Goal: Transaction & Acquisition: Obtain resource

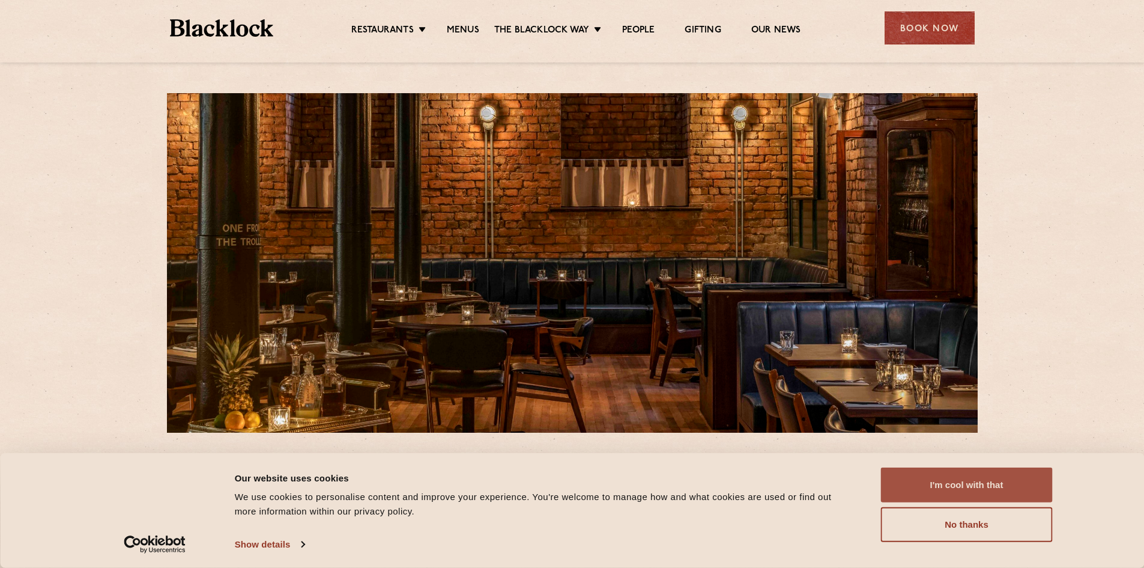
click at [937, 478] on button "I'm cool with that" at bounding box center [967, 484] width 172 height 35
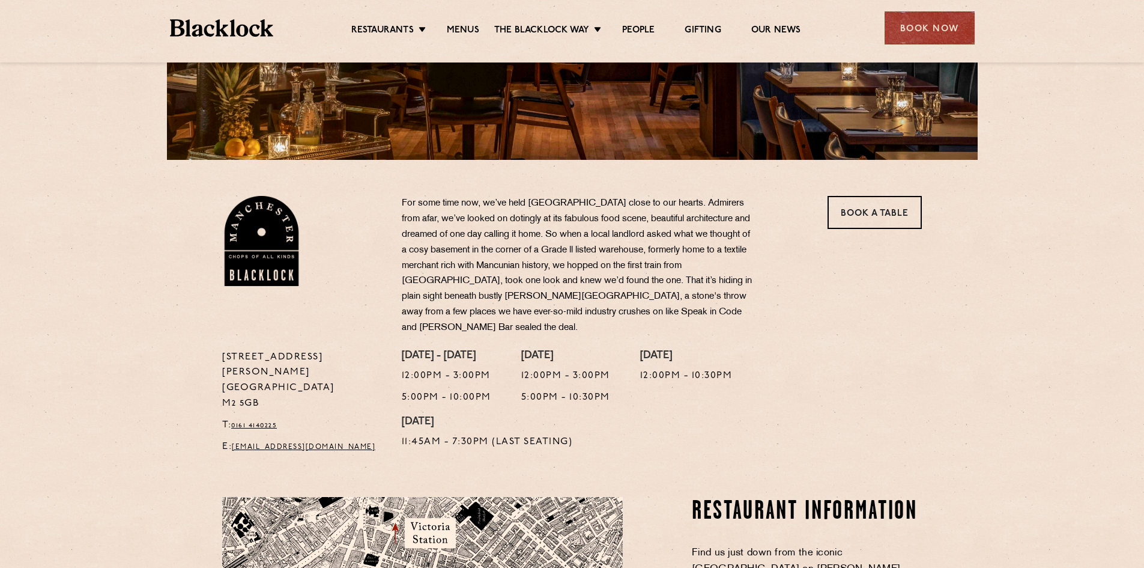
scroll to position [180, 0]
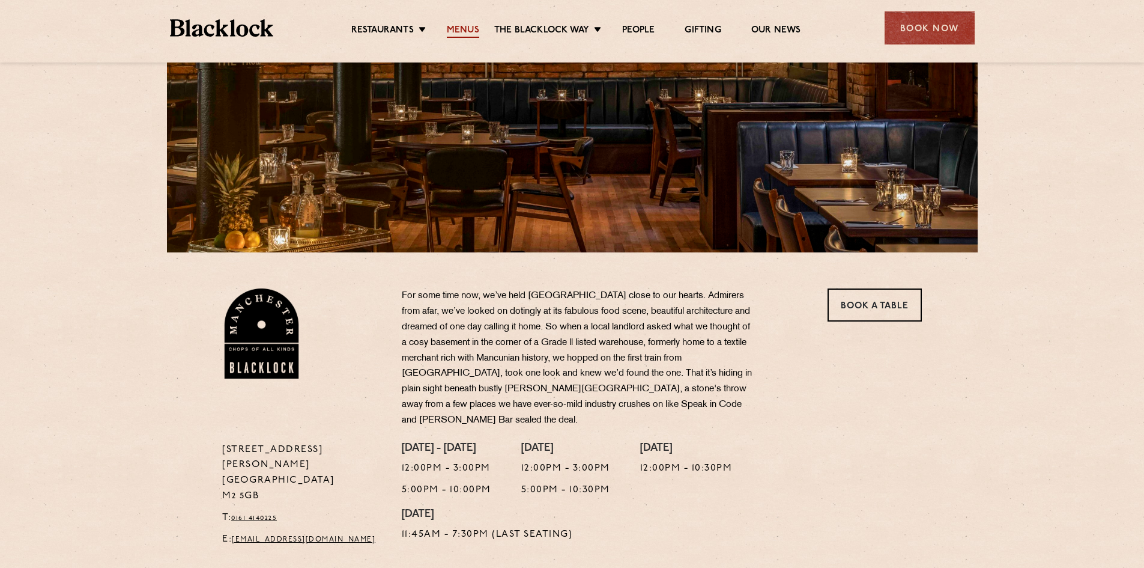
click at [463, 33] on link "Menus" at bounding box center [463, 31] width 32 height 13
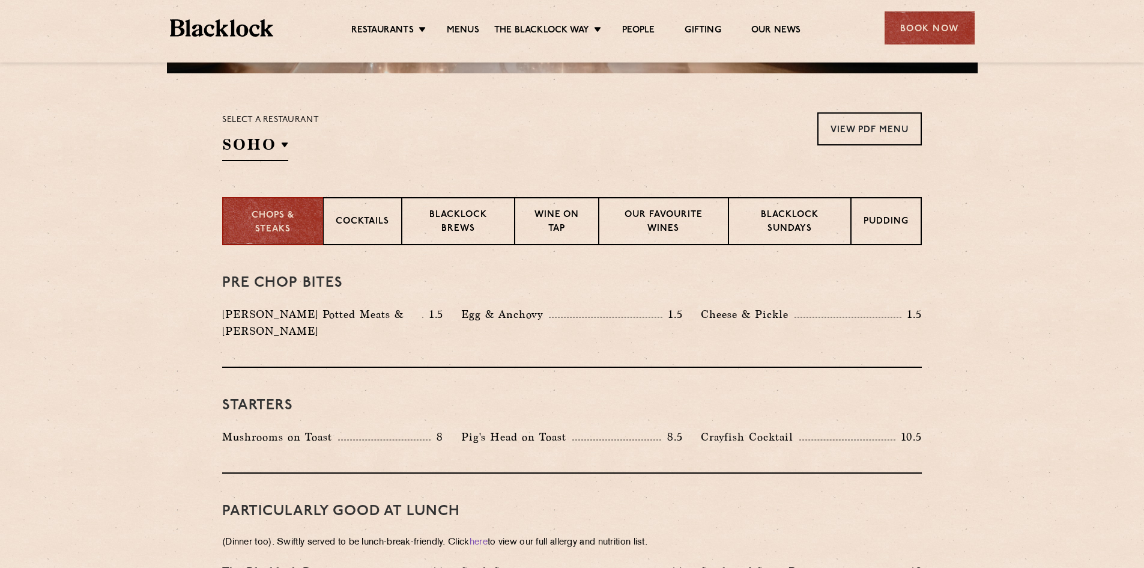
scroll to position [360, 0]
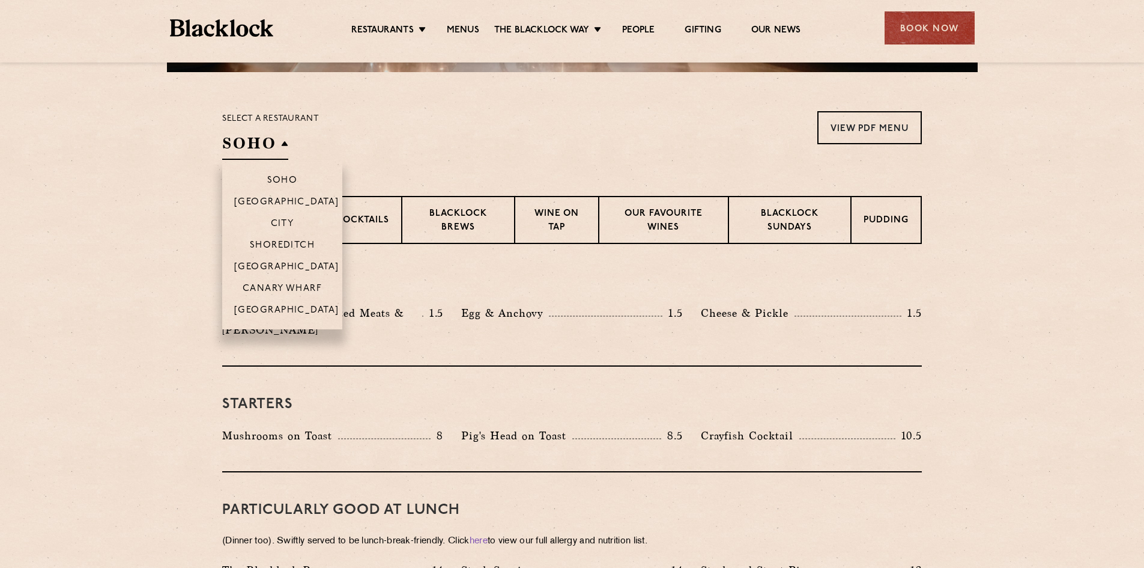
click at [283, 146] on h2 "SOHO" at bounding box center [255, 146] width 66 height 27
click at [299, 302] on li "[GEOGRAPHIC_DATA]" at bounding box center [282, 314] width 120 height 31
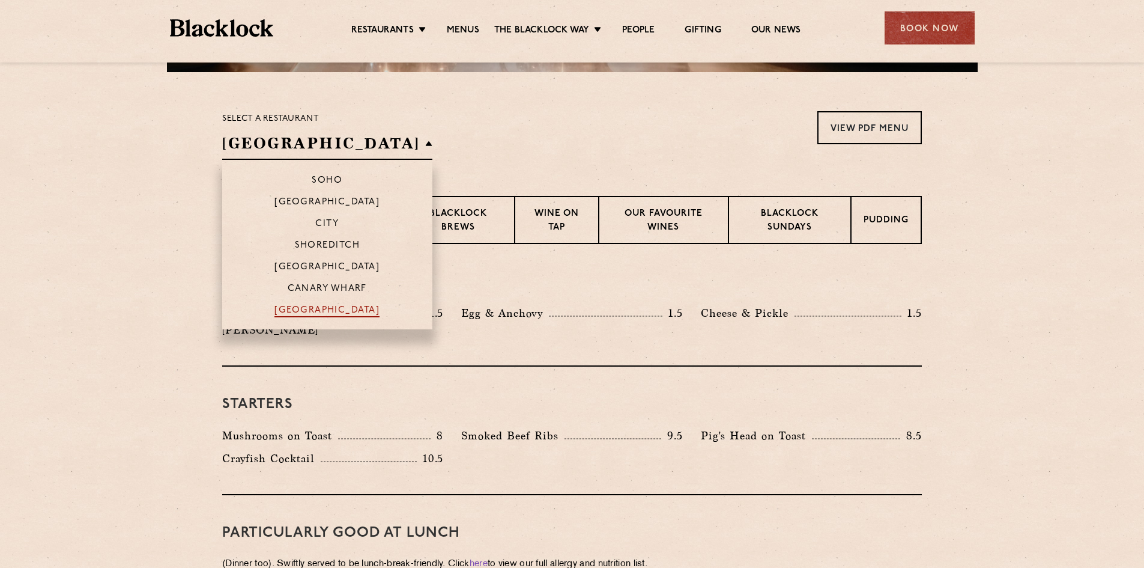
click at [299, 313] on p "[GEOGRAPHIC_DATA]" at bounding box center [327, 311] width 105 height 12
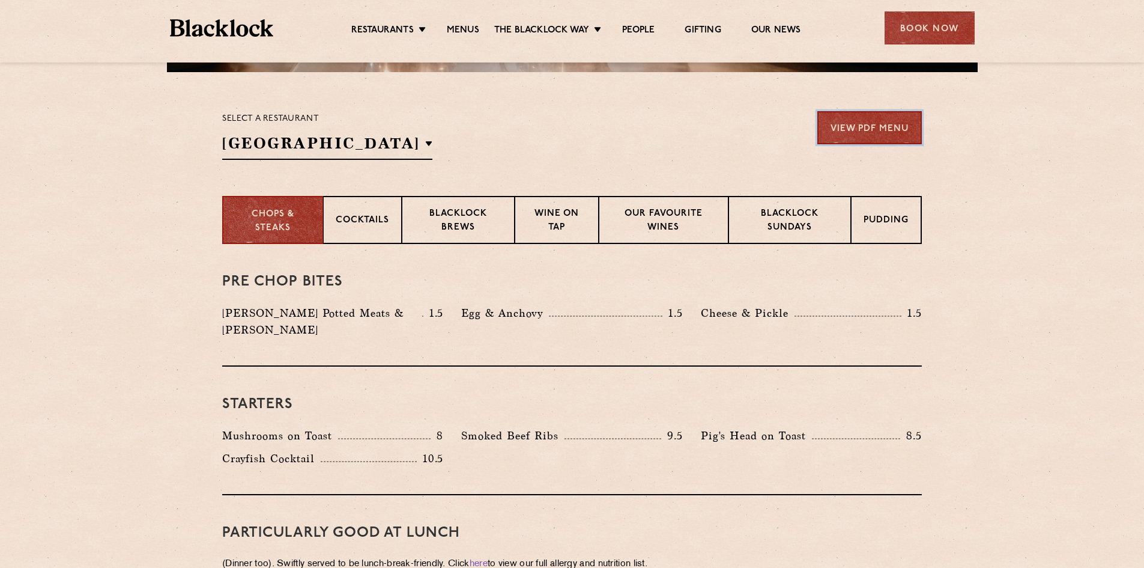
click at [840, 126] on link "View PDF Menu" at bounding box center [870, 127] width 105 height 33
